Goal: Use online tool/utility: Utilize a website feature to perform a specific function

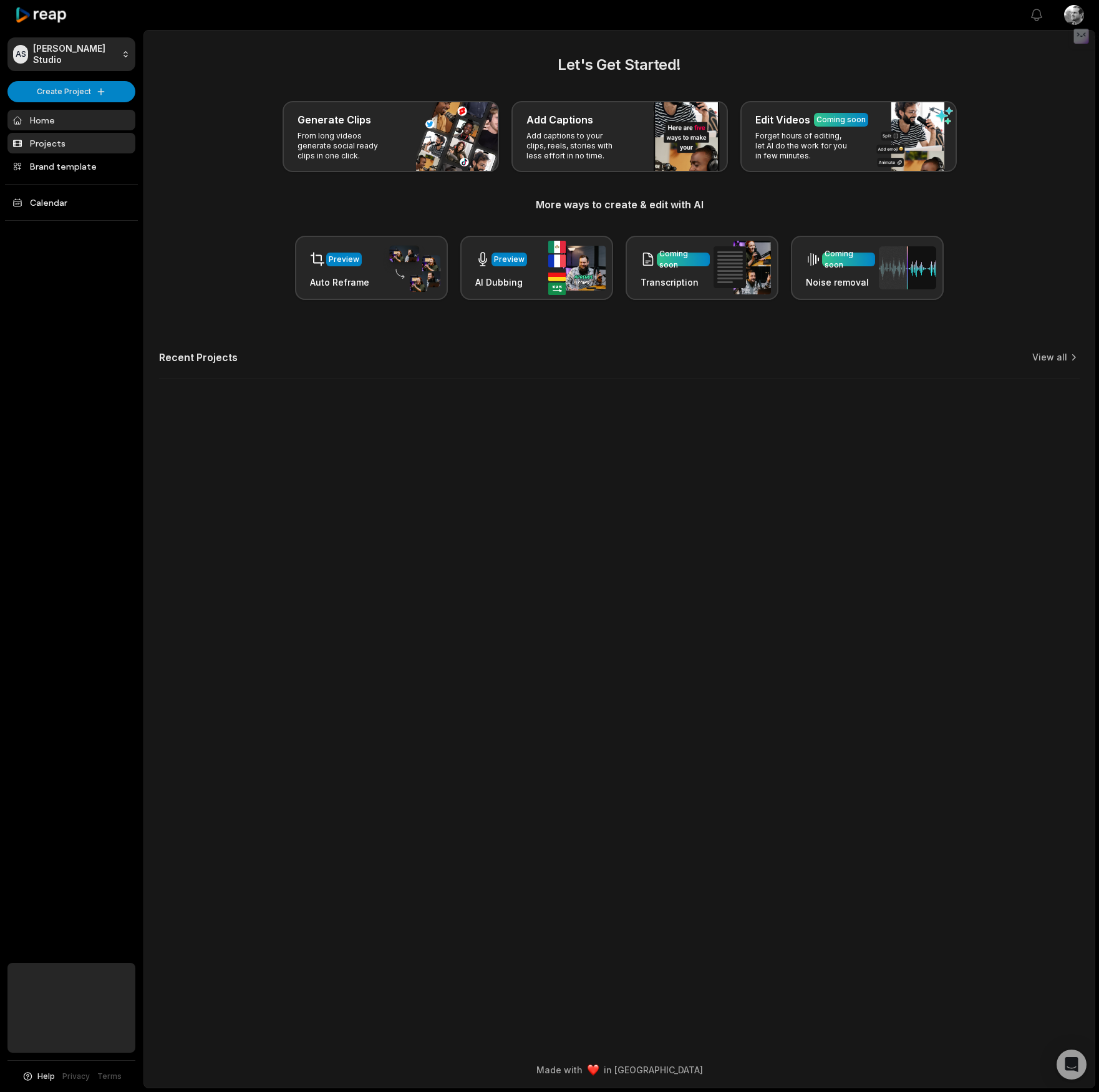
click at [80, 143] on link "Projects" at bounding box center [72, 143] width 128 height 20
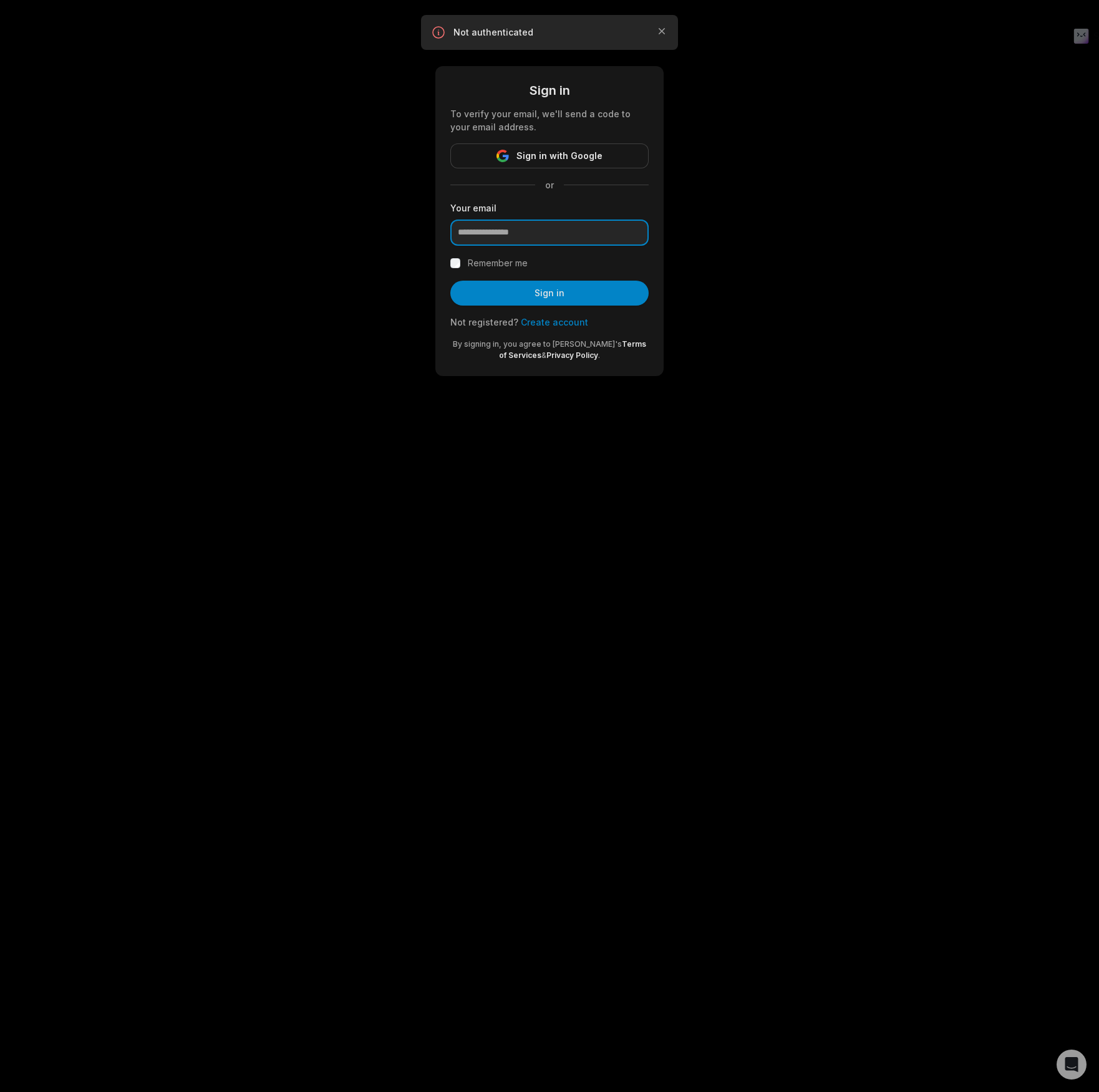
click at [574, 235] on input "email" at bounding box center [549, 232] width 198 height 26
click at [589, 155] on span "Sign in with Google" at bounding box center [559, 156] width 86 height 15
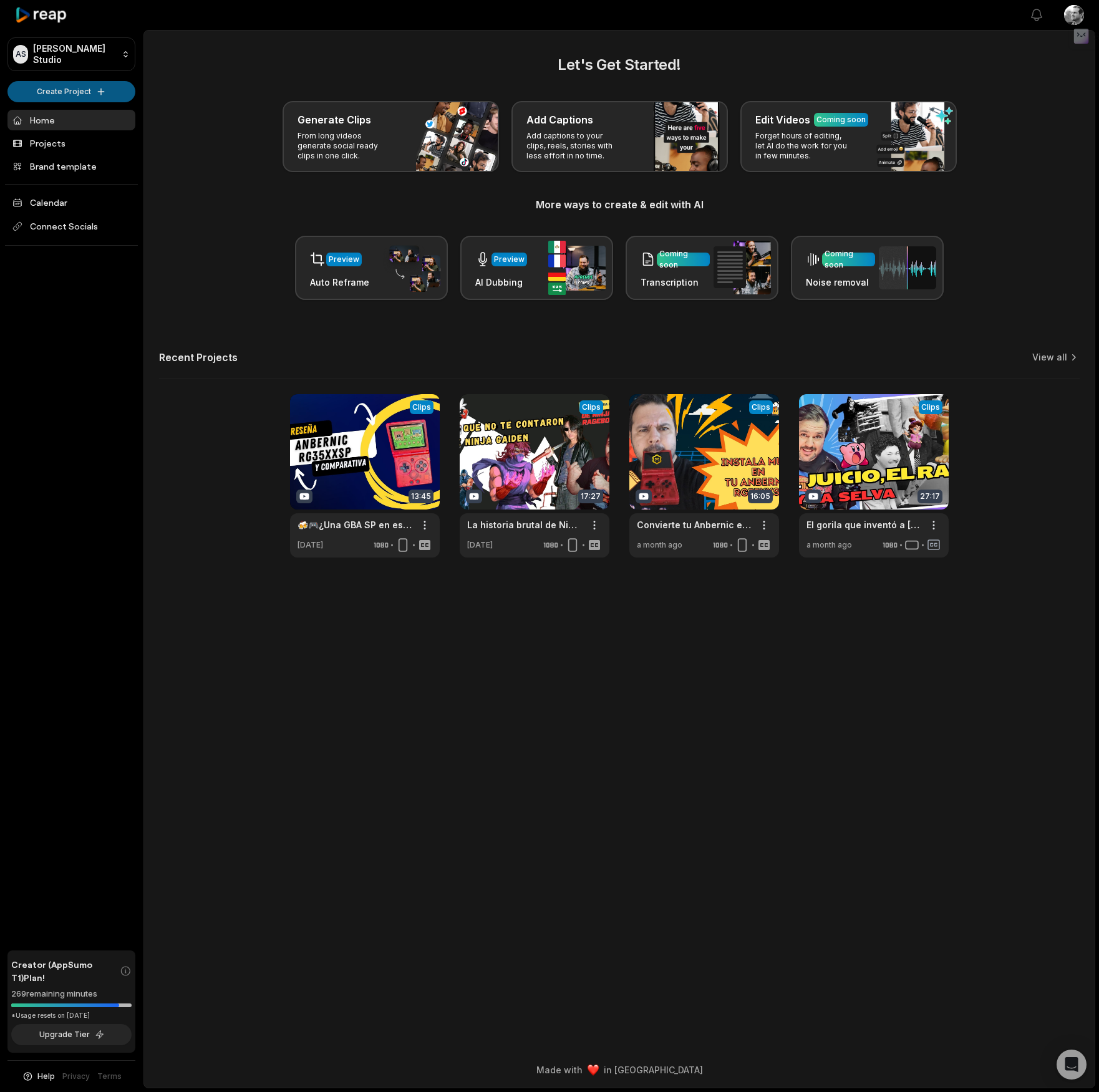
click at [111, 91] on html "AS [PERSON_NAME] Studio Create Project Home Projects Brand template Calendar Co…" at bounding box center [549, 546] width 1099 height 1092
click at [105, 114] on link "Create Clips" at bounding box center [72, 116] width 121 height 20
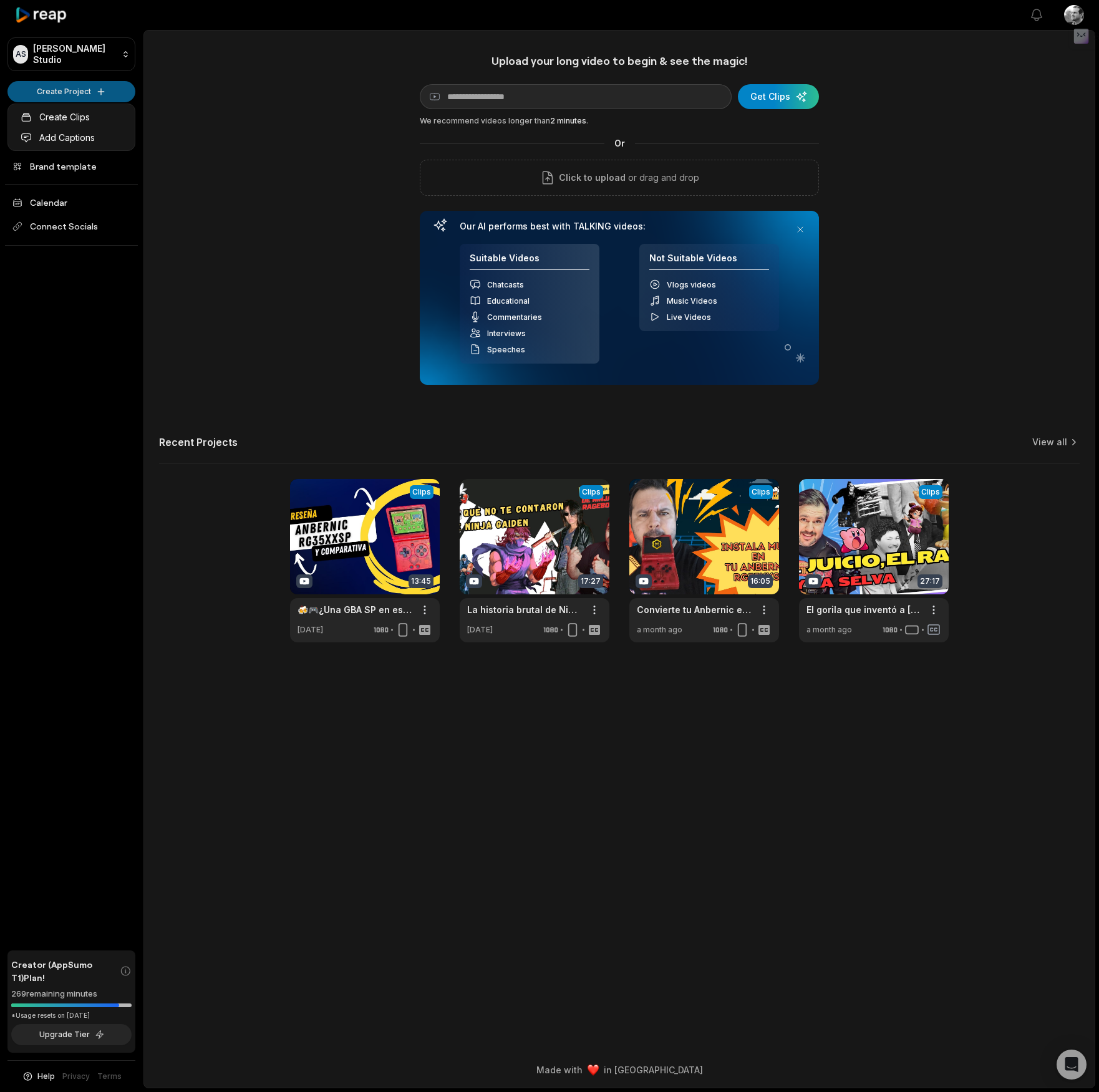
click at [107, 85] on html "AS Aron's Studio Create Project Home Projects Brand template Calendar Connect S…" at bounding box center [549, 546] width 1099 height 1092
click at [495, 96] on input at bounding box center [576, 97] width 312 height 25
paste input "**********"
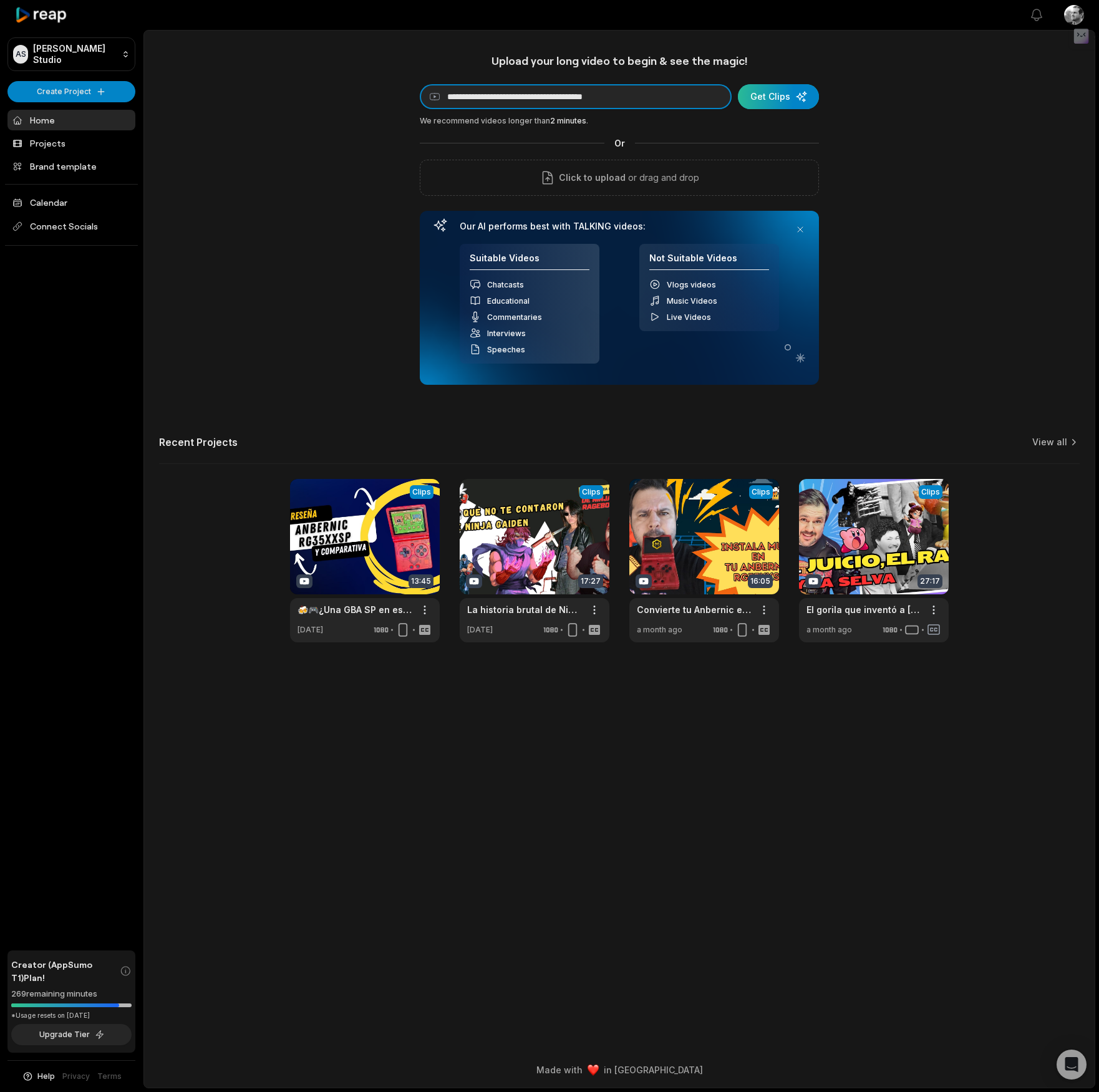
type input "**********"
click at [802, 101] on div "submit" at bounding box center [778, 97] width 81 height 25
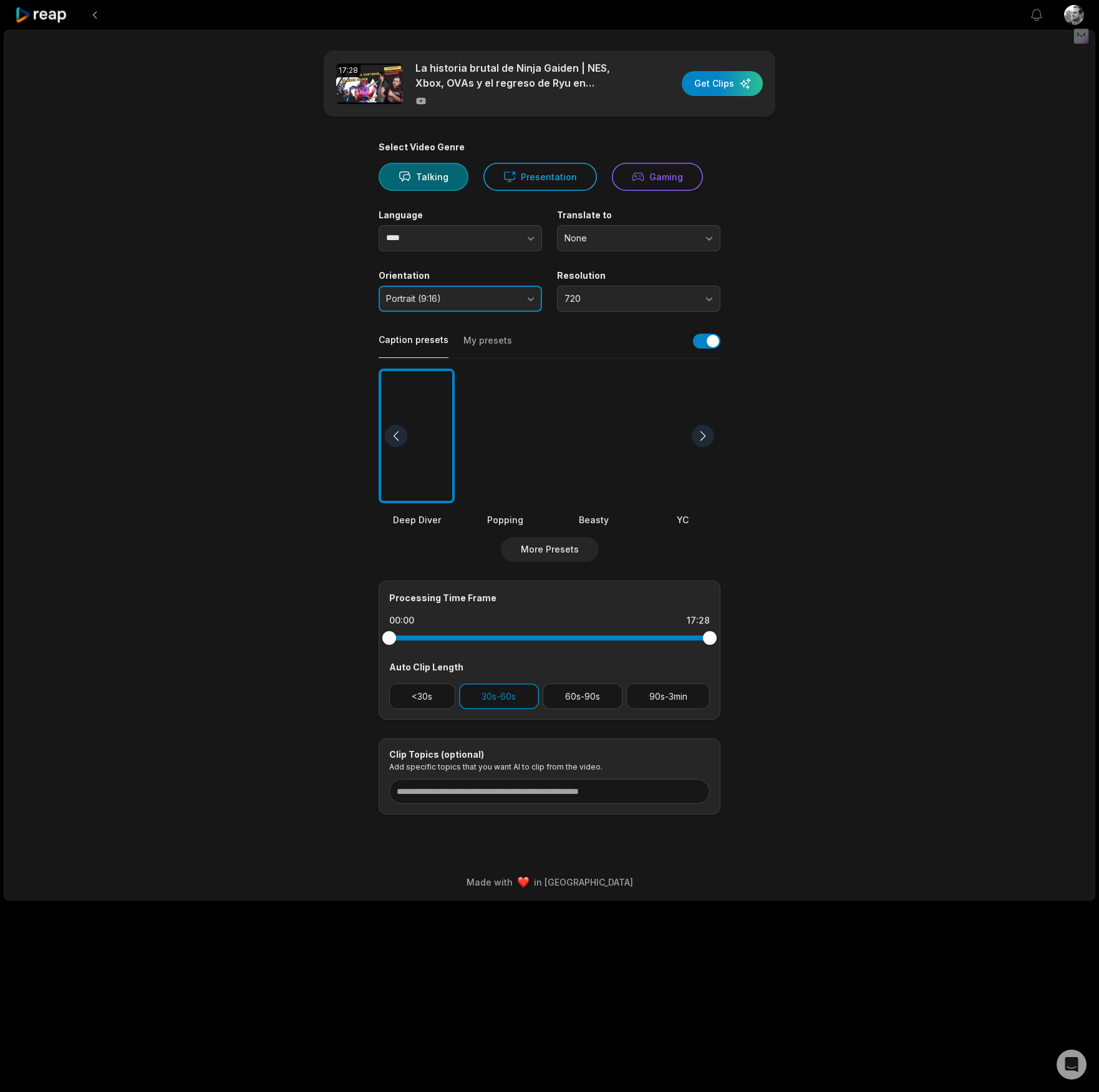
click at [482, 304] on span "Portrait (9:16)" at bounding box center [451, 299] width 131 height 11
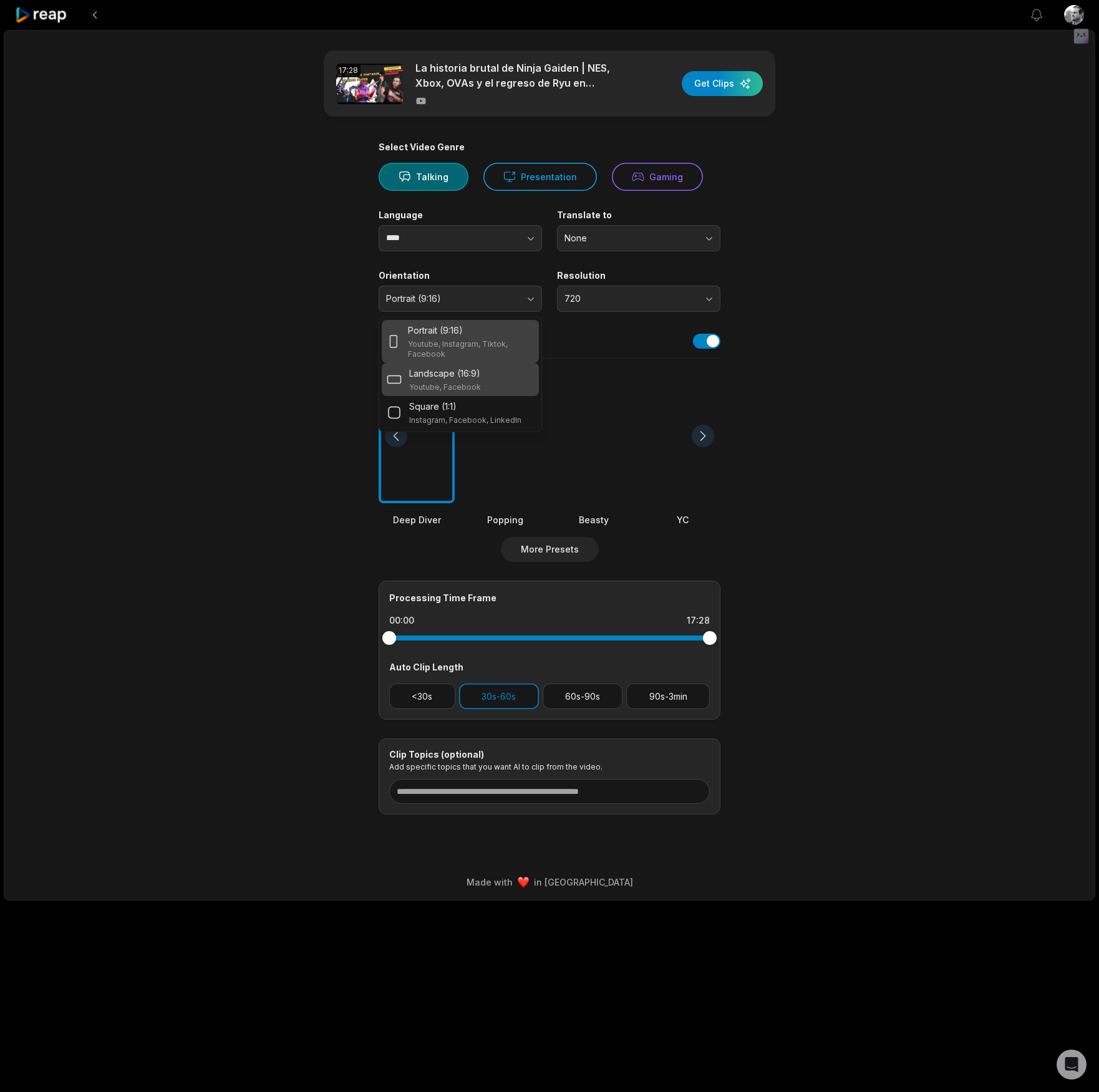
click at [452, 388] on p "Youtube, Facebook" at bounding box center [444, 387] width 72 height 10
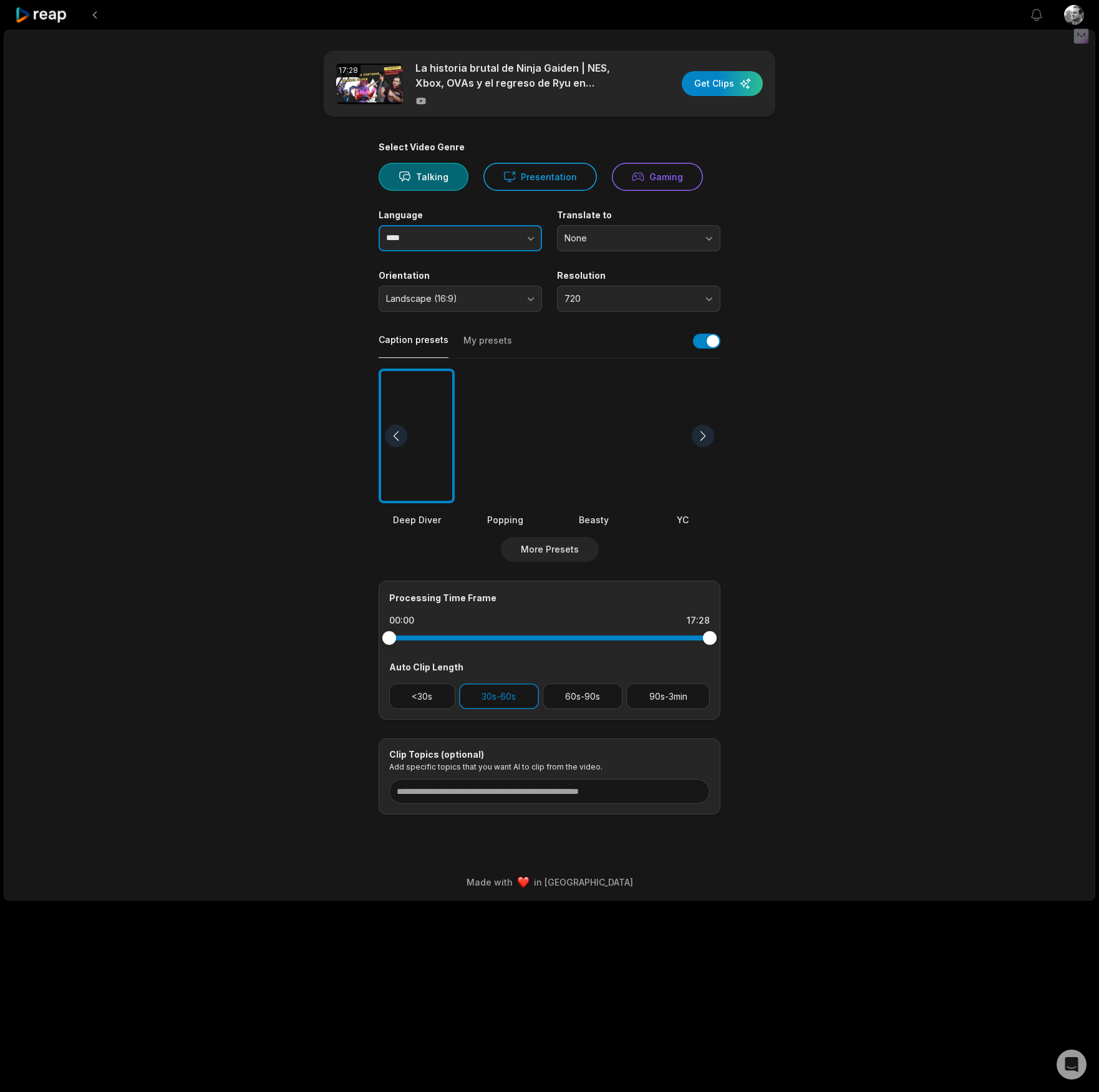
click at [509, 239] on button "button" at bounding box center [506, 238] width 71 height 26
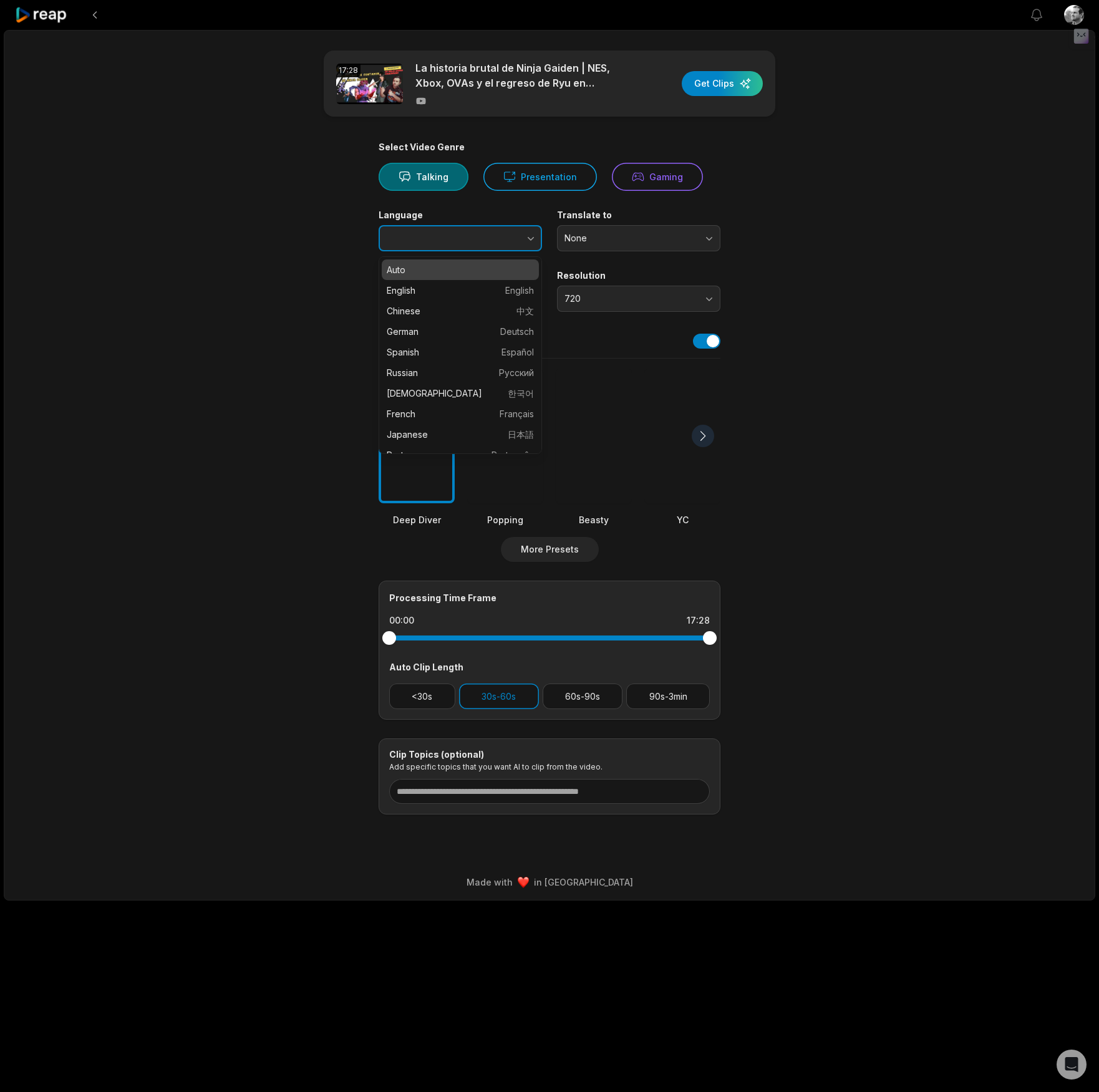
type input "****"
click at [509, 239] on button "button" at bounding box center [506, 238] width 71 height 26
type input "****"
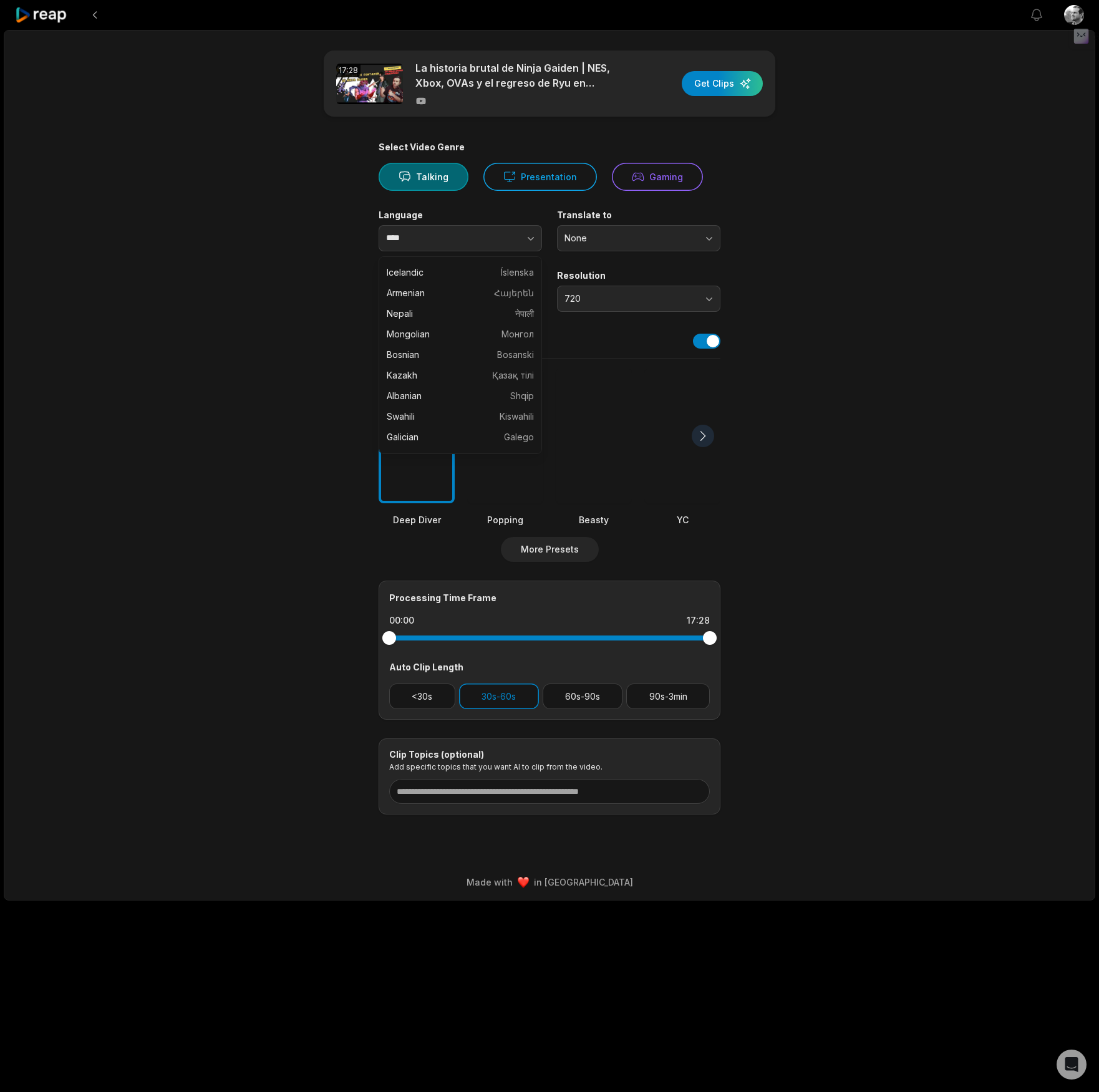
click at [775, 239] on main "17:28 La historia brutal de Ninja Gaiden | NES, Xbox, OVAs y el regreso de Ryu …" at bounding box center [550, 433] width 604 height 764
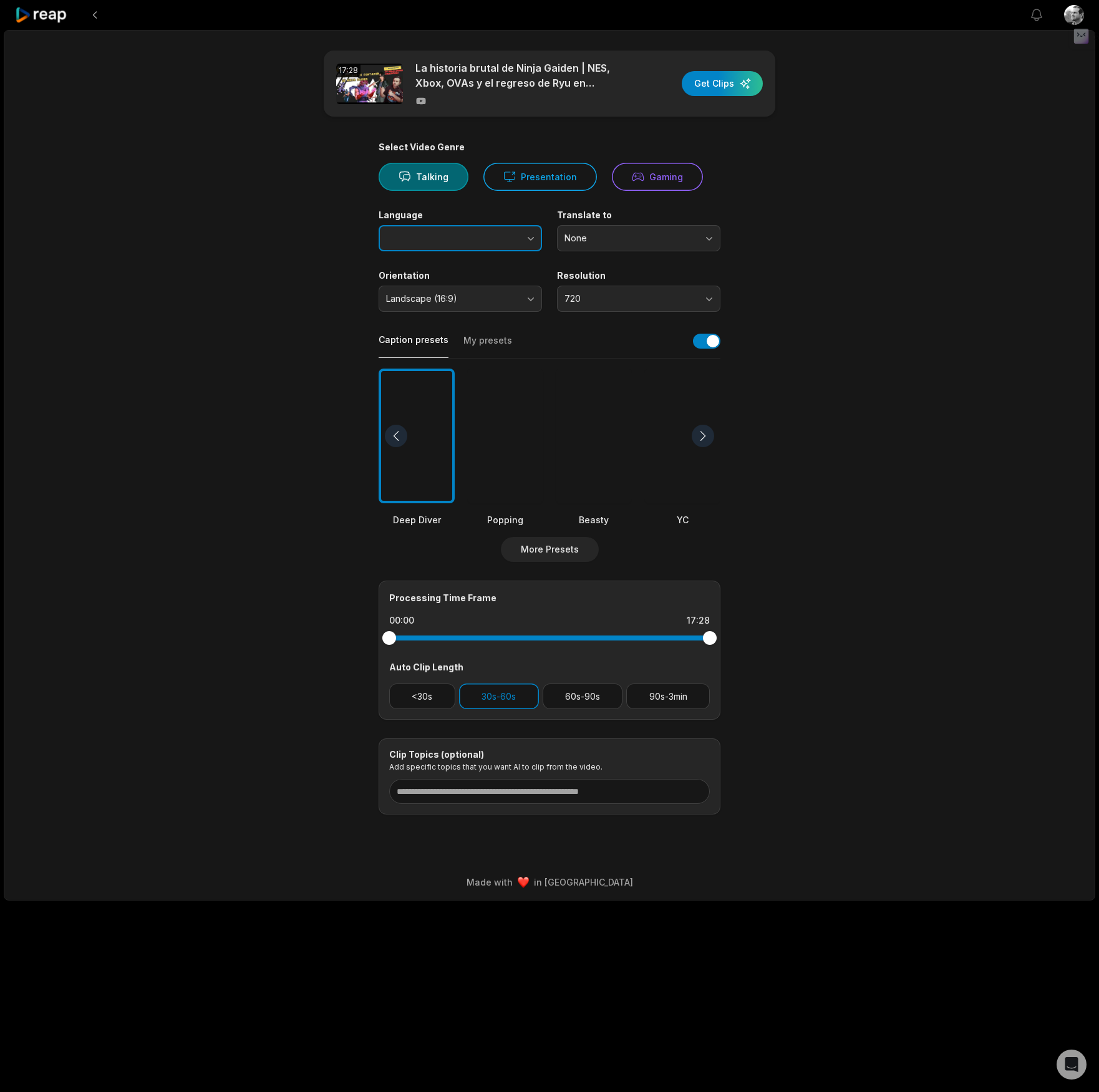
click at [489, 241] on button "button" at bounding box center [506, 238] width 71 height 26
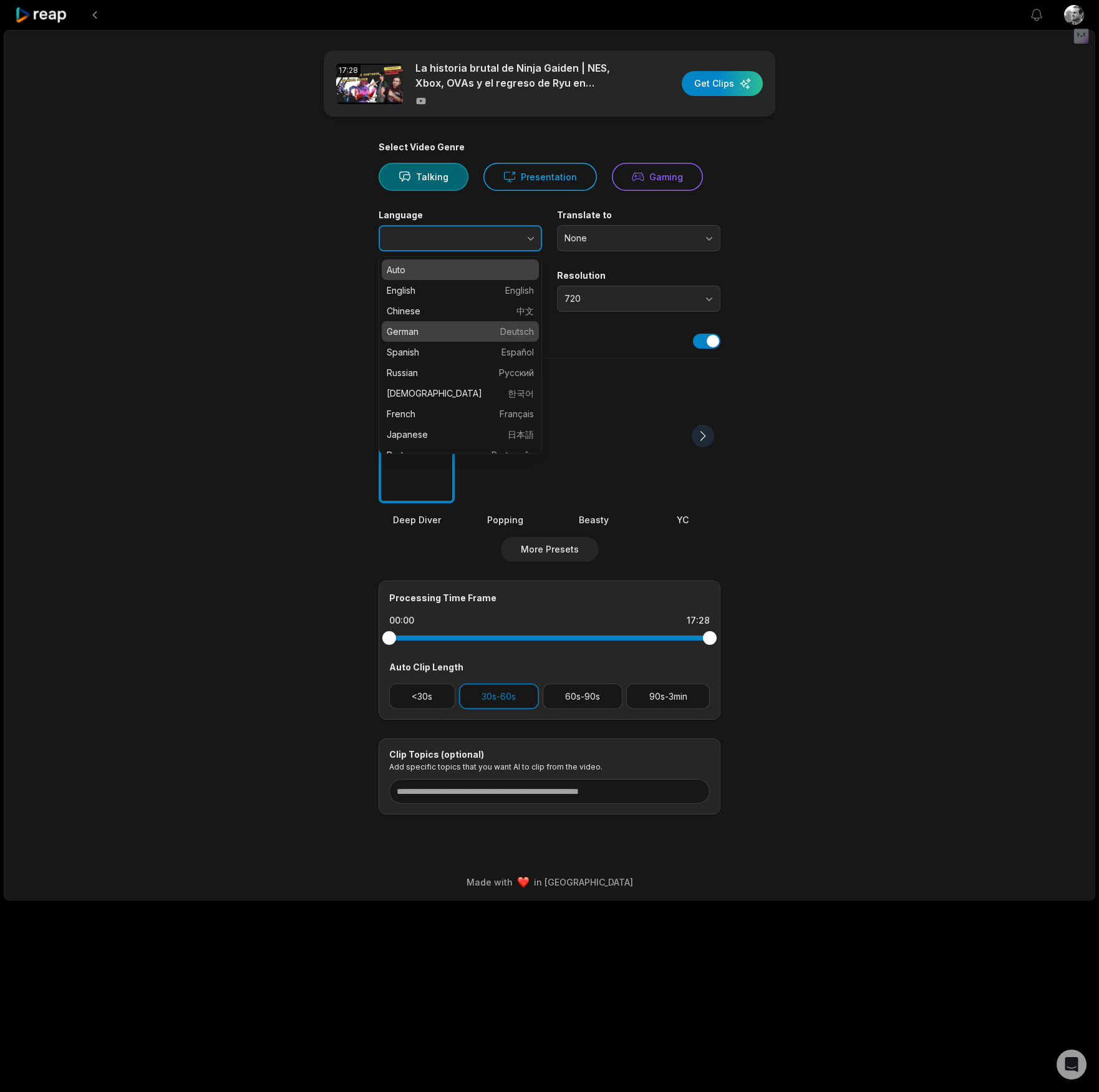
scroll to position [8, 0]
type input "*******"
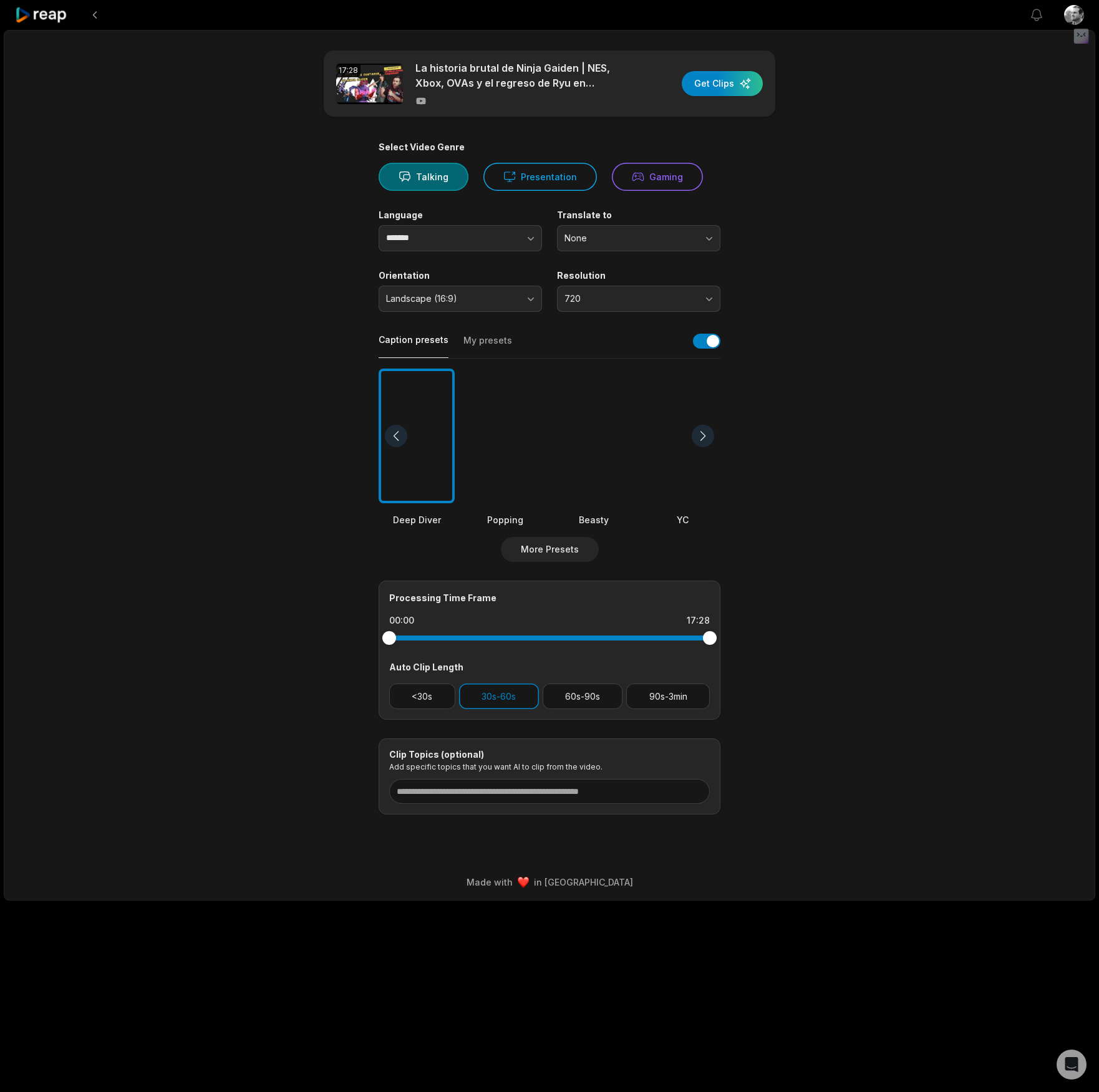
click at [845, 286] on main "17:28 La historia brutal de Ninja Gaiden | NES, Xbox, OVAs y el regreso de Ryu …" at bounding box center [550, 433] width 604 height 764
click at [703, 303] on button "720" at bounding box center [639, 299] width 164 height 26
click at [615, 347] on p "1080" at bounding box center [638, 351] width 148 height 13
click at [672, 175] on button "Gaming" at bounding box center [658, 176] width 91 height 28
click at [708, 340] on button "button" at bounding box center [707, 342] width 28 height 15
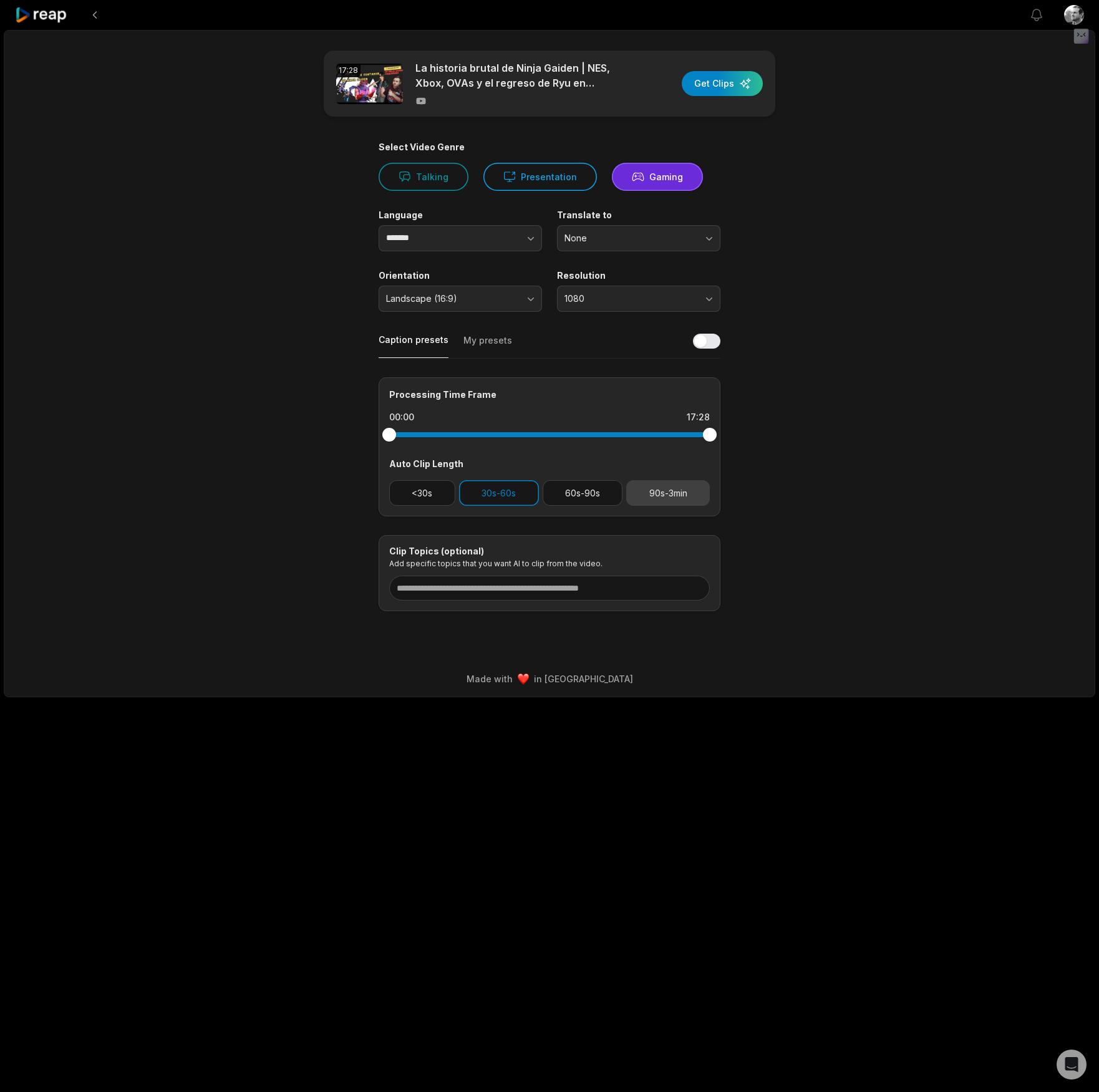
click at [698, 498] on button "90s-3min" at bounding box center [668, 493] width 84 height 25
